Goal: Information Seeking & Learning: Learn about a topic

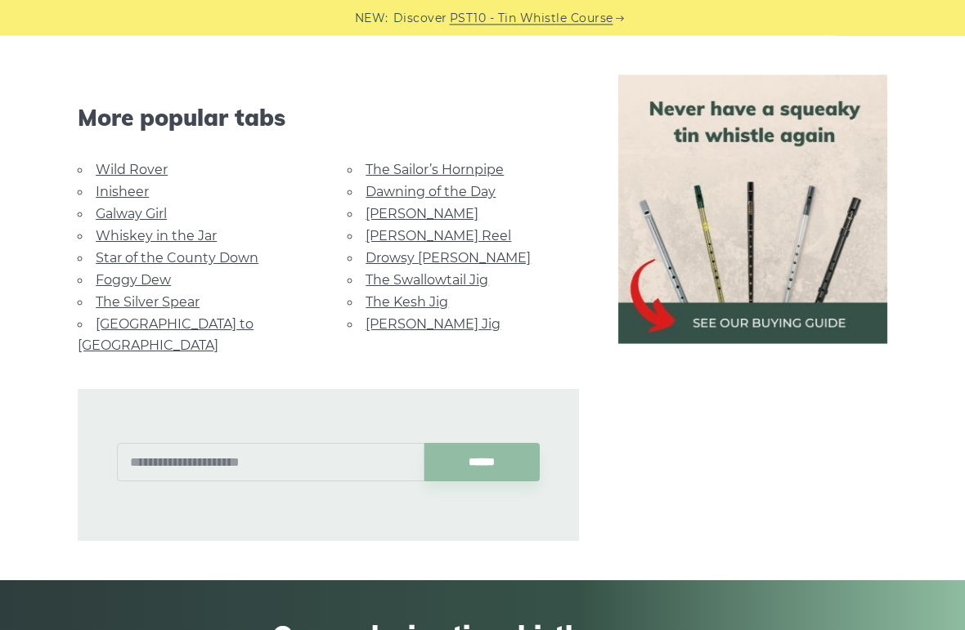
scroll to position [989, 0]
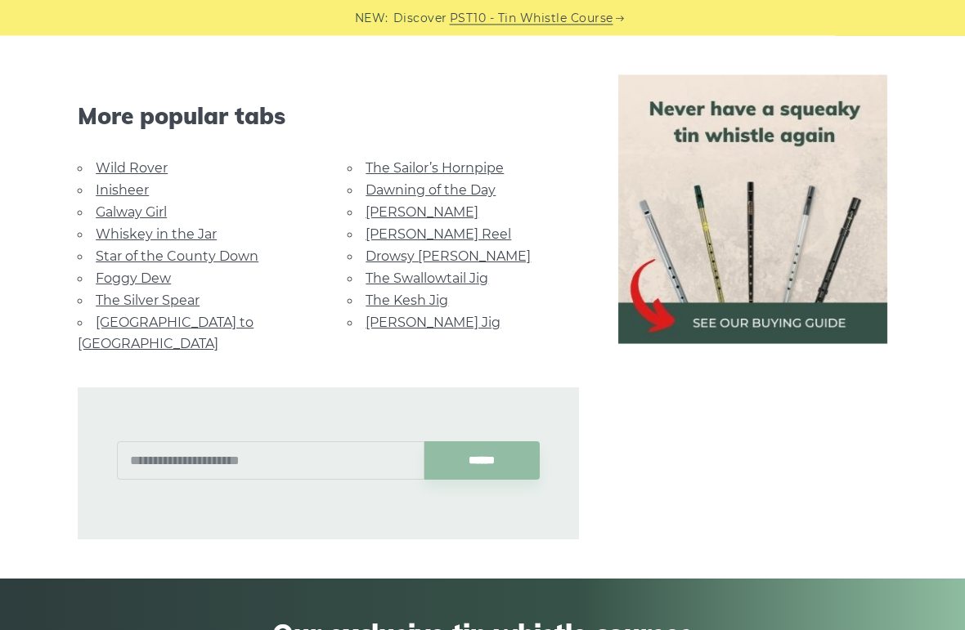
click at [674, 7] on div "NEW: Discover PST10 - Tin Whistle Course" at bounding box center [482, 18] width 965 height 36
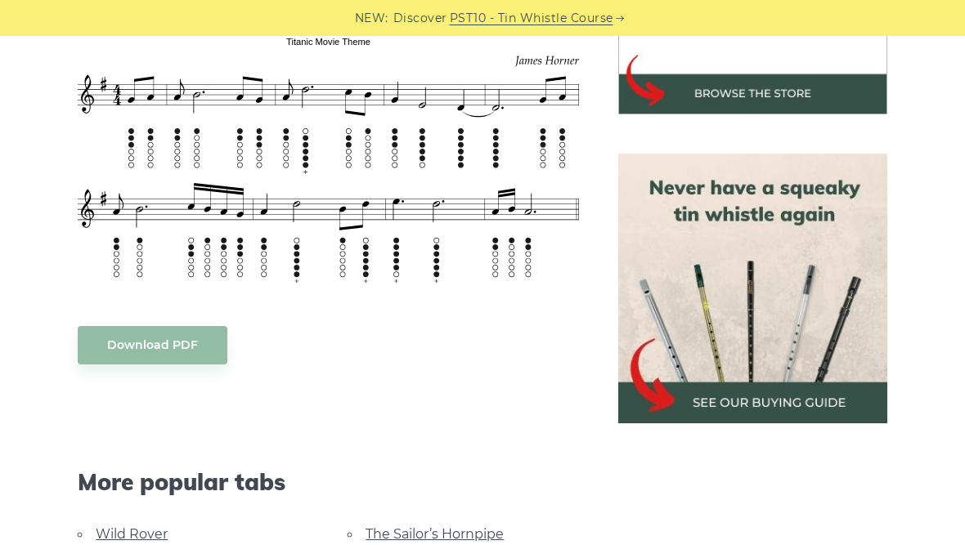
scroll to position [622, 0]
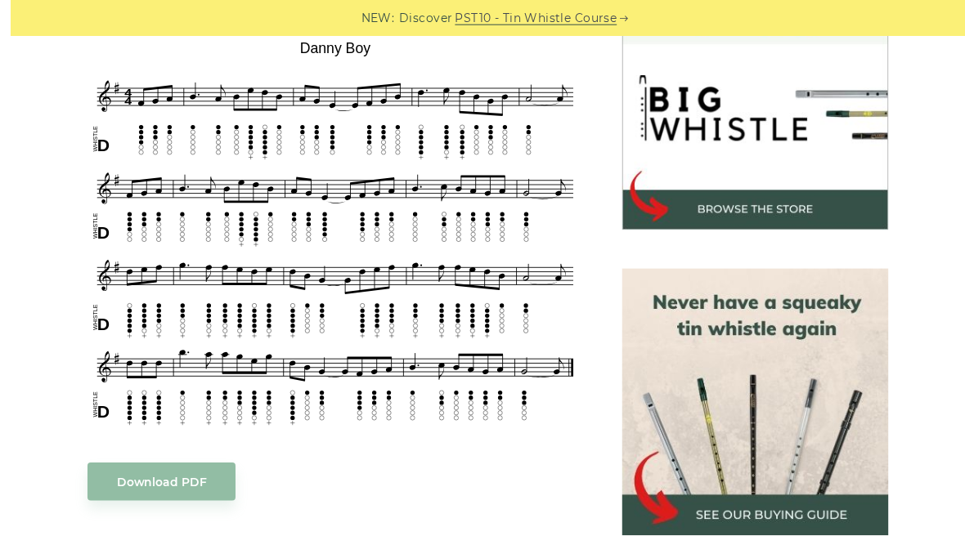
scroll to position [512, 0]
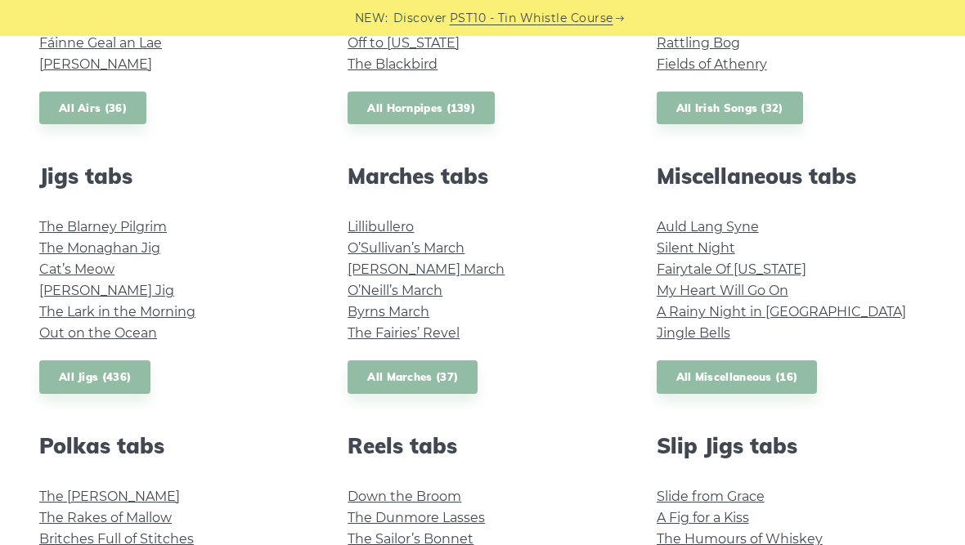
scroll to position [810, 0]
click at [790, 385] on link "All Miscellaneous (16)" at bounding box center [737, 378] width 161 height 34
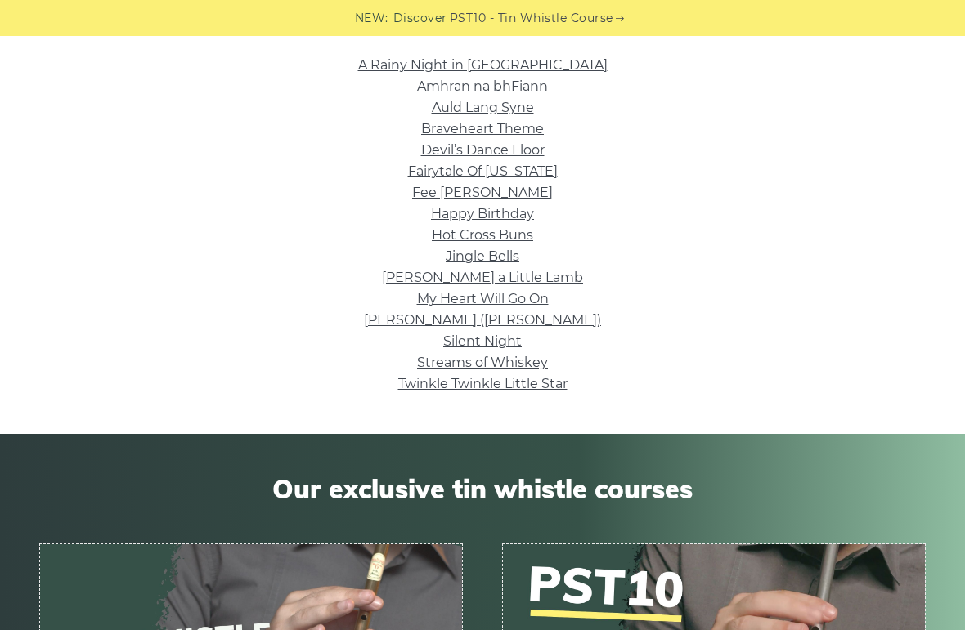
scroll to position [411, 0]
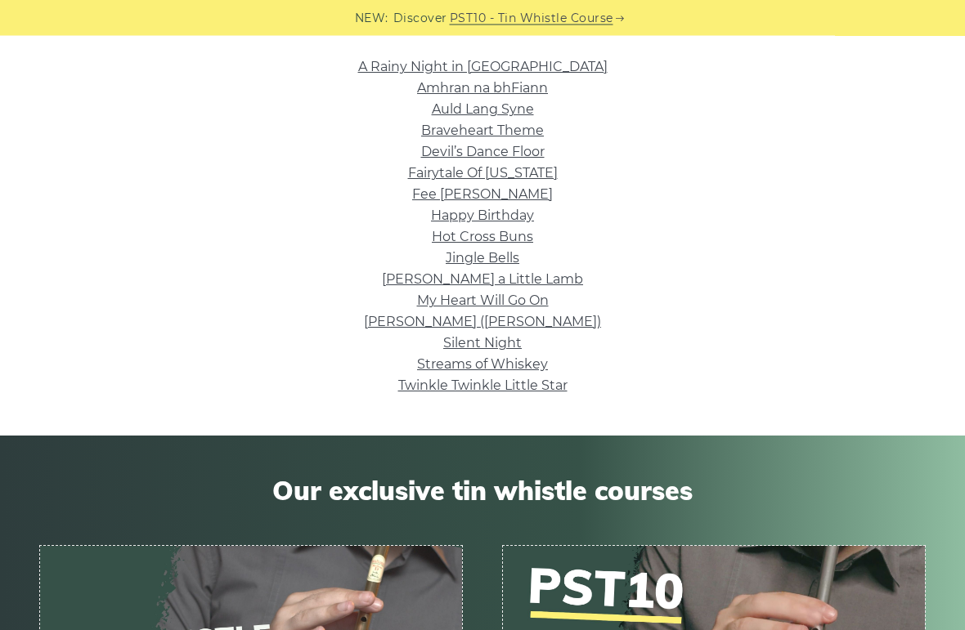
click at [550, 385] on link "Twinkle Twinkle Little Star" at bounding box center [482, 387] width 169 height 16
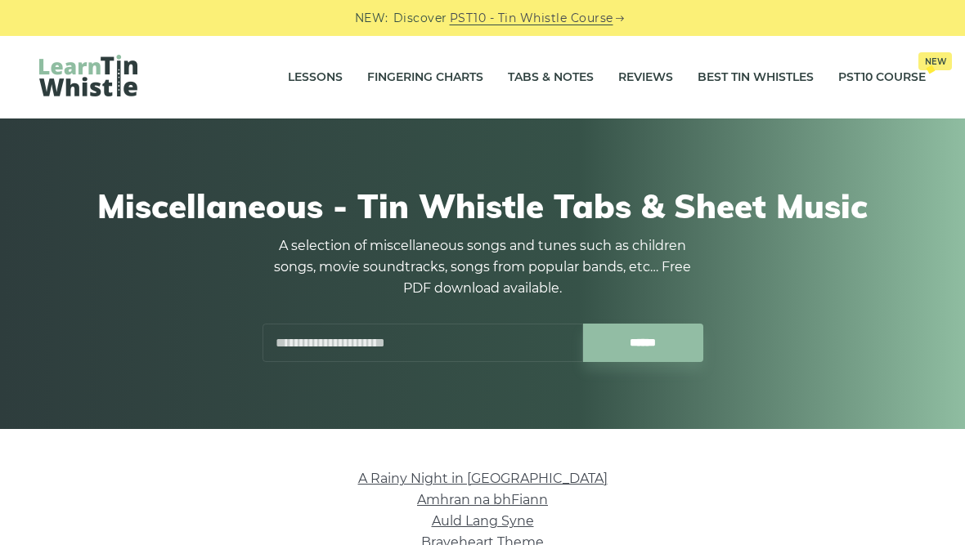
scroll to position [412, 0]
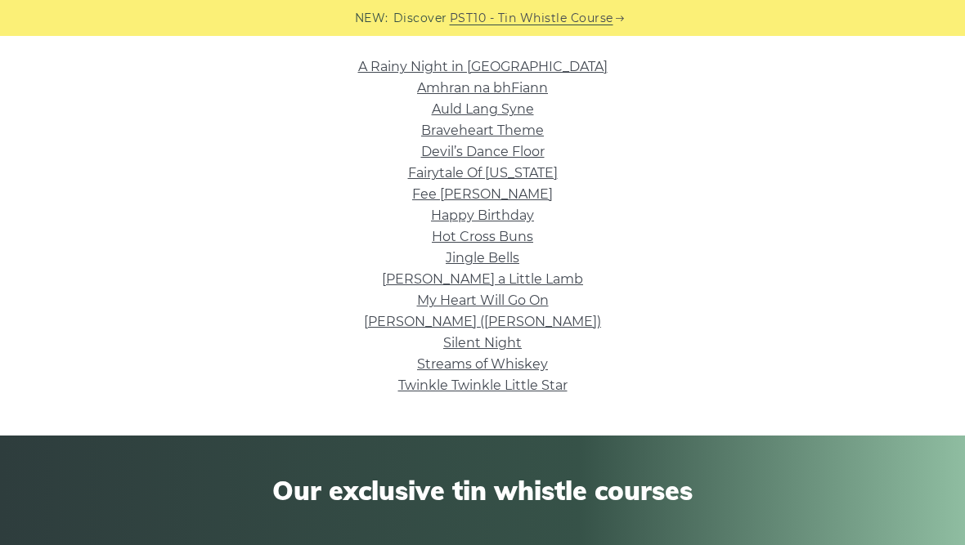
click at [511, 343] on link "Silent Night" at bounding box center [482, 343] width 79 height 16
click at [528, 240] on link "Hot Cross Buns" at bounding box center [482, 237] width 101 height 16
click at [508, 252] on link "Jingle Bells" at bounding box center [483, 258] width 74 height 16
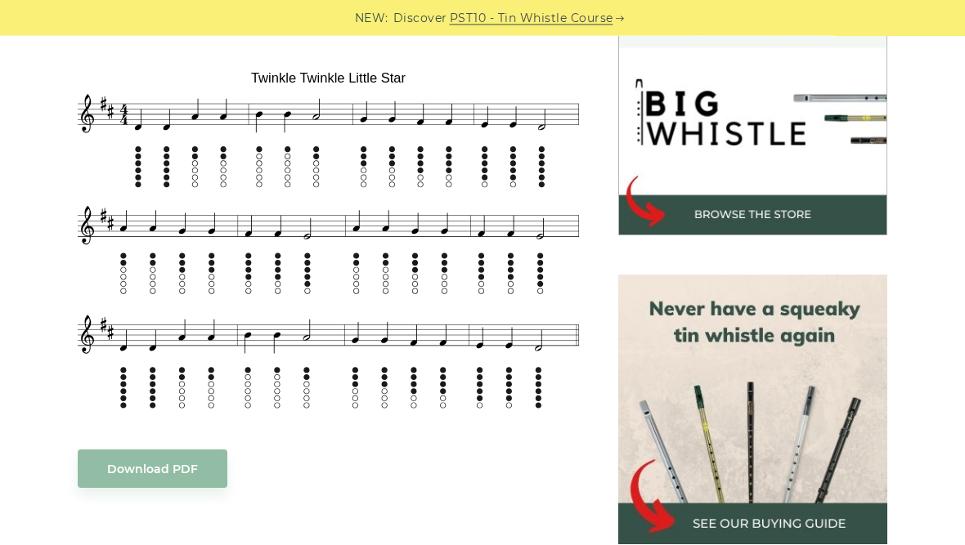
scroll to position [513, 0]
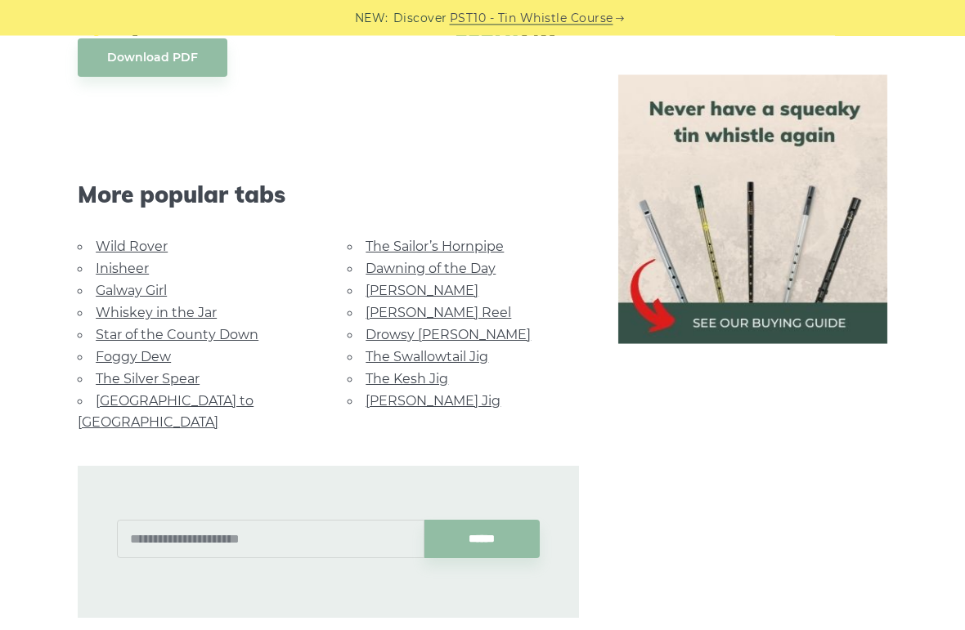
scroll to position [1384, 0]
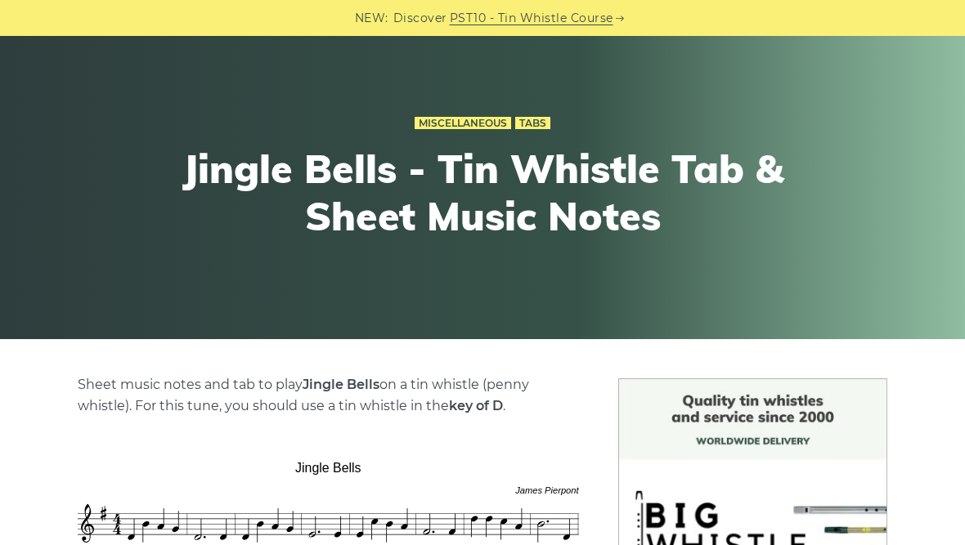
scroll to position [71, 0]
